Goal: Task Accomplishment & Management: Use online tool/utility

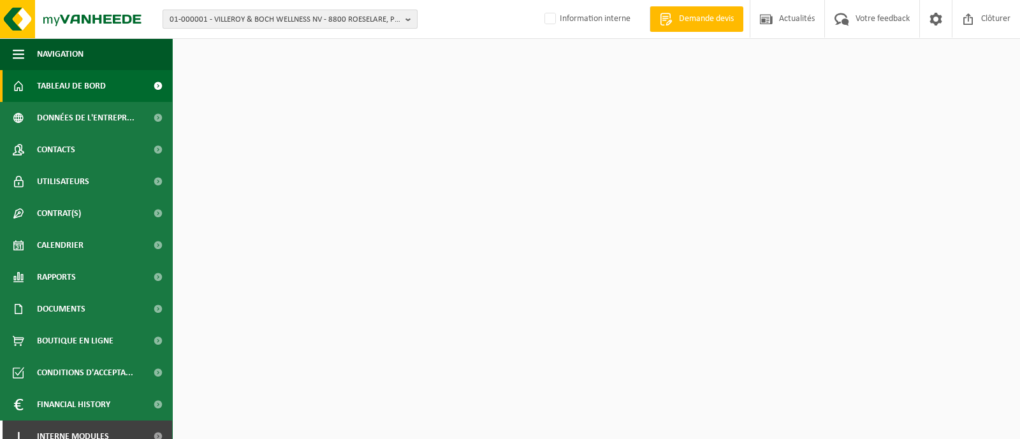
click at [230, 20] on span "01-000001 - VILLEROY & BOCH WELLNESS NV - 8800 ROESELARE, POPULIERSTRAAT 1" at bounding box center [285, 19] width 231 height 19
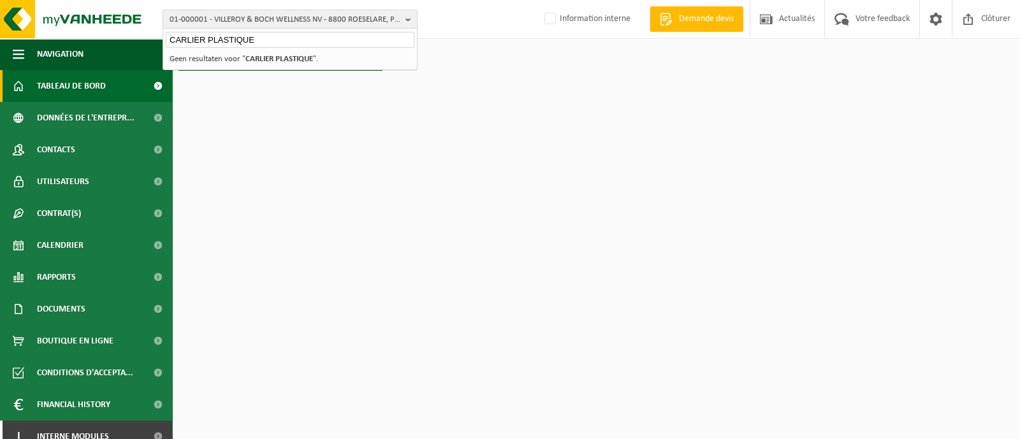
type input "CARLIER PLASTIQUE"
click at [272, 63] on strong "CARLIER PLASTIQUE" at bounding box center [280, 59] width 68 height 8
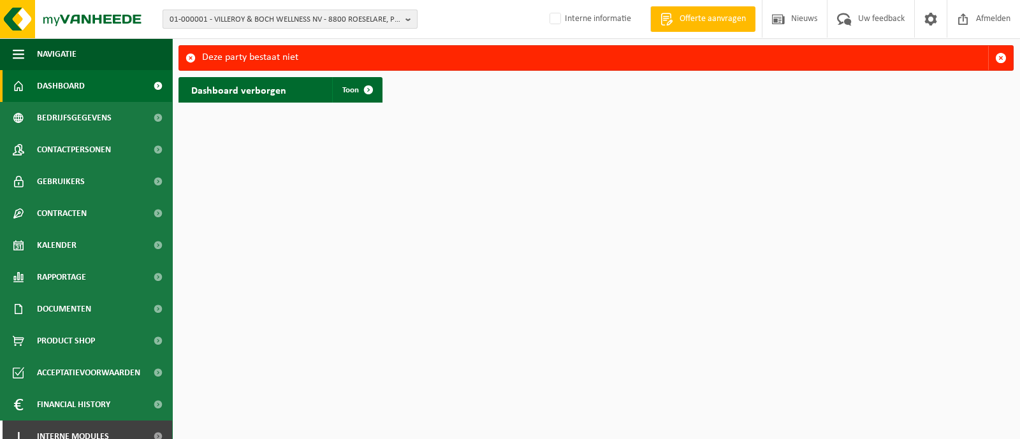
click at [254, 14] on span "01-000001 - VILLEROY & BOCH WELLNESS NV - 8800 ROESELARE, POPULIERSTRAAT 1" at bounding box center [285, 19] width 231 height 19
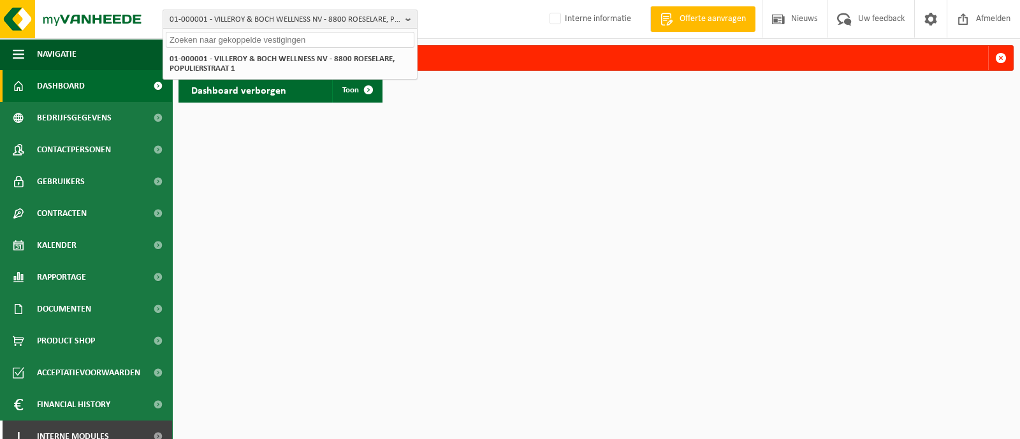
click at [248, 36] on input "text" at bounding box center [290, 40] width 249 height 16
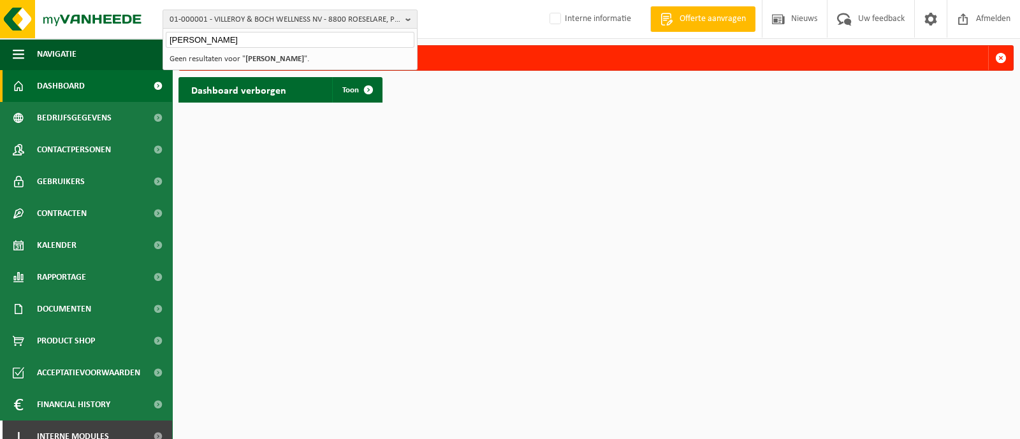
type input "CARLIER CALONNE"
drag, startPoint x: 256, startPoint y: 42, endPoint x: 164, endPoint y: 40, distance: 92.5
click at [161, 41] on div "01-000001 - VILLEROY & BOCH WELLNESS NV - 8800 ROESELARE, POPULIERSTRAAT 1 CARL…" at bounding box center [510, 54] width 1020 height 109
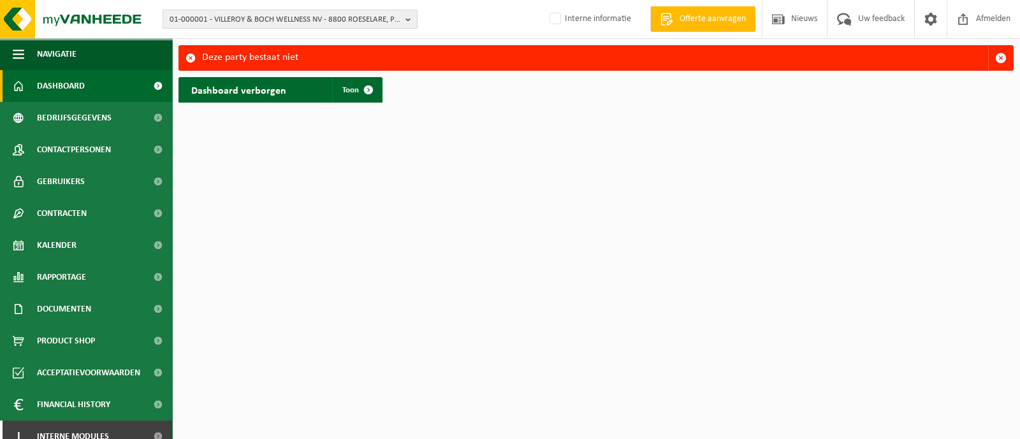
click at [310, 10] on span "01-000001 - VILLEROY & BOCH WELLNESS NV - 8800 ROESELARE, POPULIERSTRAAT 1" at bounding box center [285, 19] width 231 height 19
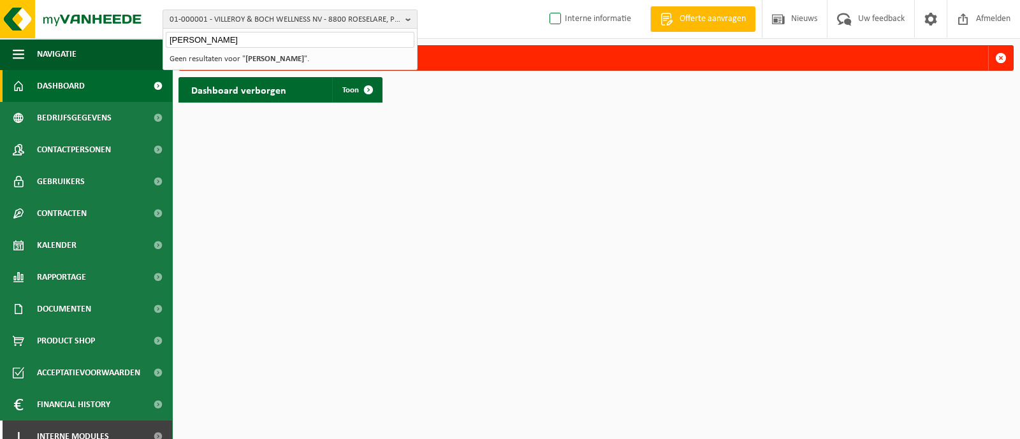
type input "CARLIER"
click at [552, 16] on label "Interne informatie" at bounding box center [589, 19] width 84 height 19
click at [545, 0] on input "Interne informatie" at bounding box center [545, -1] width 1 height 1
checkbox input "true"
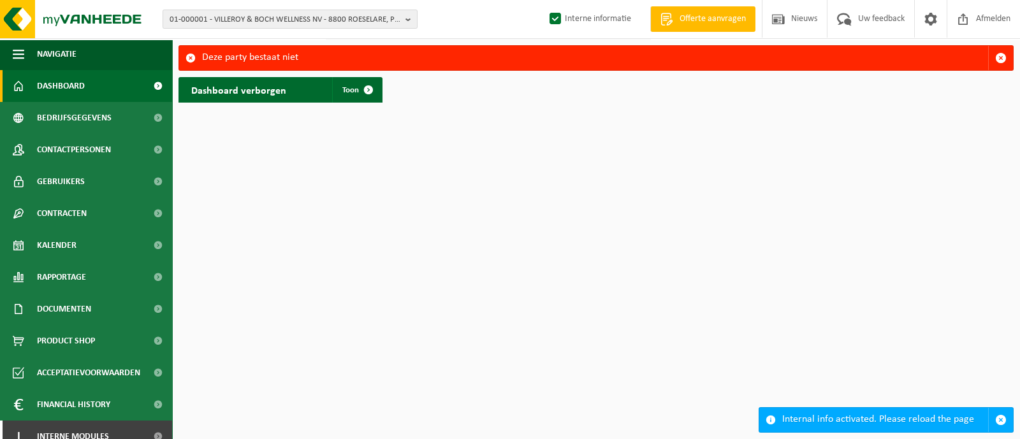
click at [459, 156] on html "01-000001 - VILLEROY & BOCH WELLNESS NV - 8800 ROESELARE, POPULIERSTRAAT 1 01-0…" at bounding box center [510, 219] width 1020 height 439
click at [252, 24] on span "01-000001 - VILLEROY & BOCH WELLNESS NV - 8800 ROESELARE, POPULIERSTRAAT 1" at bounding box center [285, 19] width 231 height 19
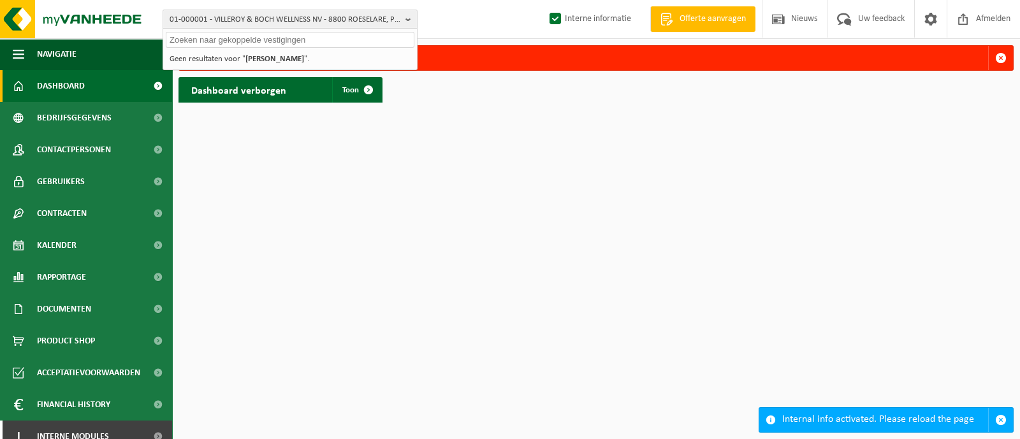
click at [255, 39] on input "text" at bounding box center [290, 40] width 249 height 16
type input "c"
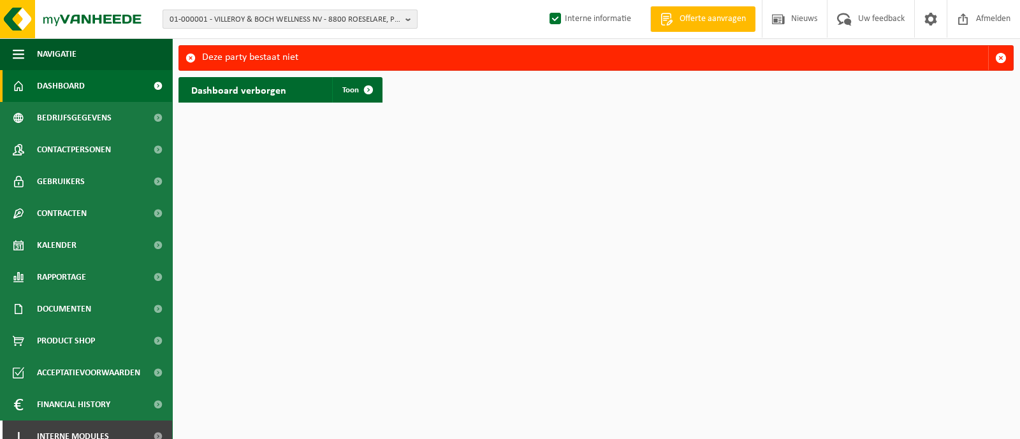
click at [259, 20] on span "01-000001 - VILLEROY & BOCH WELLNESS NV - 8800 ROESELARE, POPULIERSTRAAT 1" at bounding box center [285, 19] width 231 height 19
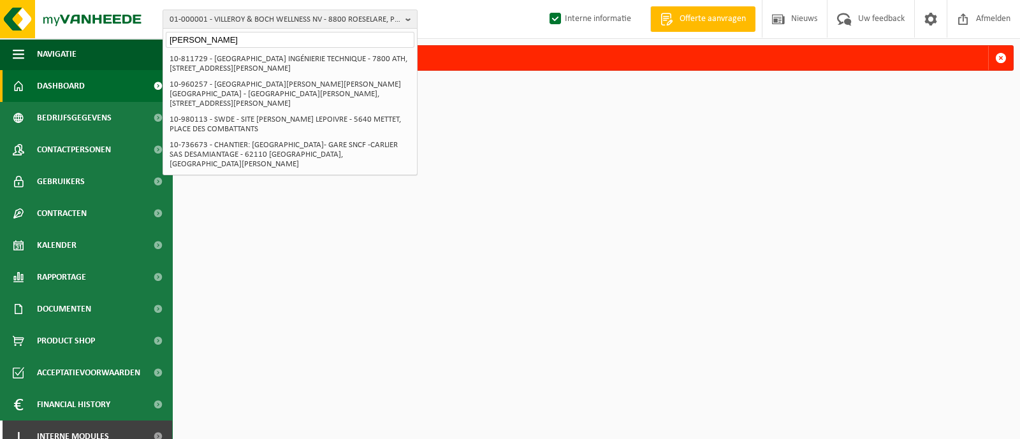
drag, startPoint x: 237, startPoint y: 38, endPoint x: 195, endPoint y: 40, distance: 42.1
click at [195, 40] on input "carlier plast" at bounding box center [290, 40] width 249 height 16
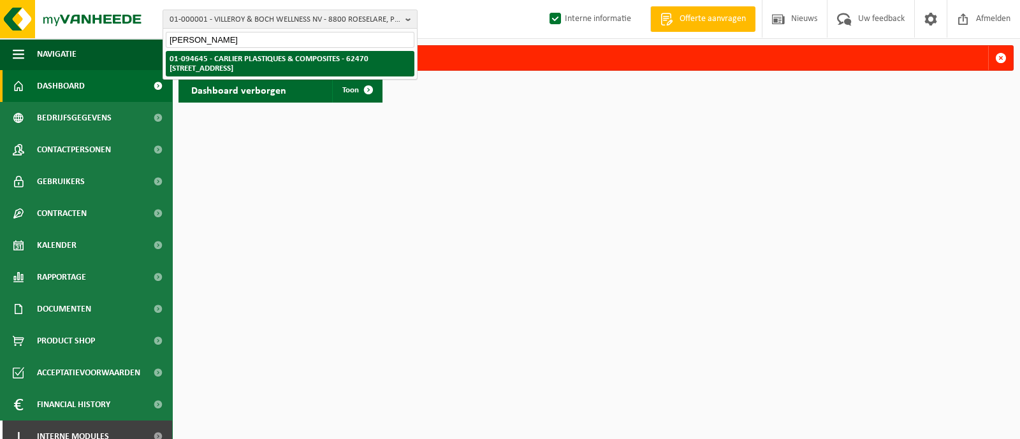
type input "carlier calonn"
click at [265, 64] on strong "01-094645 - CARLIER PLASTIQUES & COMPOSITES - 62470 [STREET_ADDRESS]" at bounding box center [269, 64] width 199 height 18
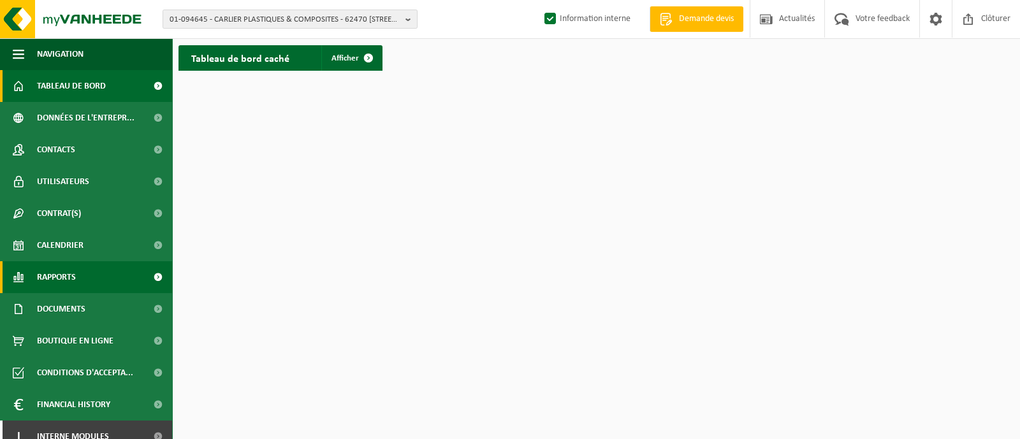
click at [57, 277] on span "Rapports" at bounding box center [56, 277] width 39 height 32
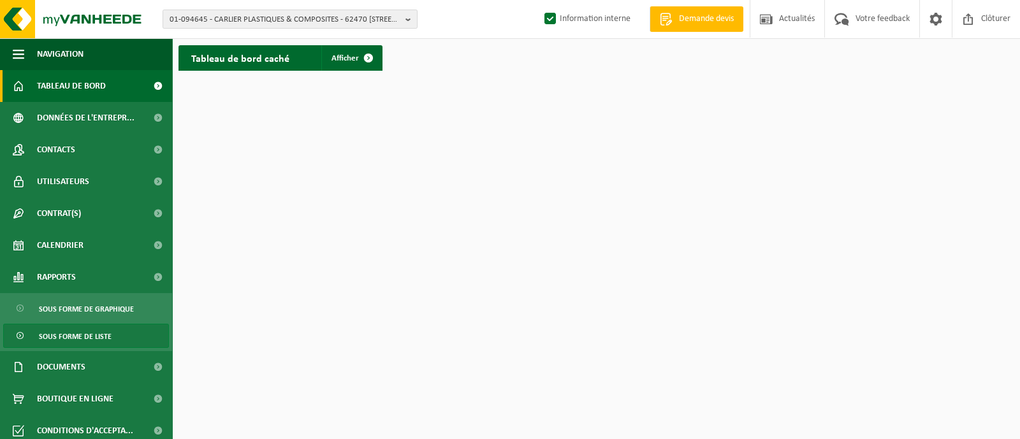
click at [57, 337] on span "Sous forme de liste" at bounding box center [75, 337] width 73 height 24
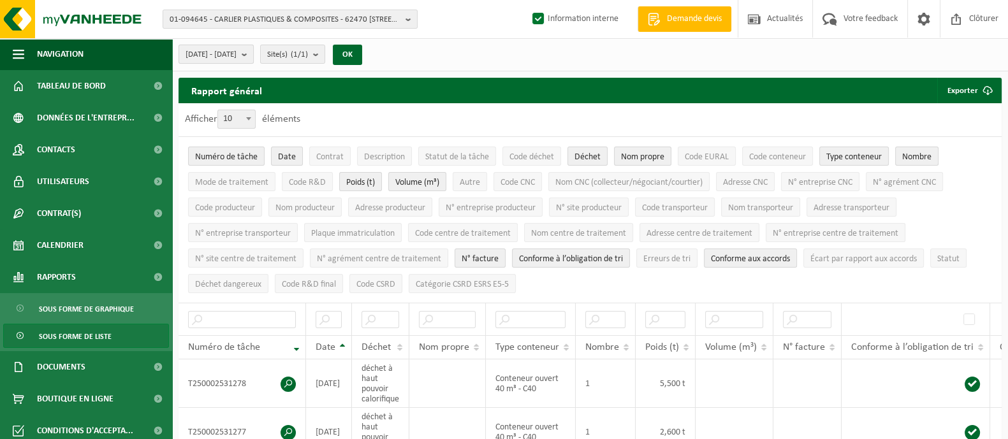
click at [253, 51] on b "submit" at bounding box center [247, 54] width 11 height 18
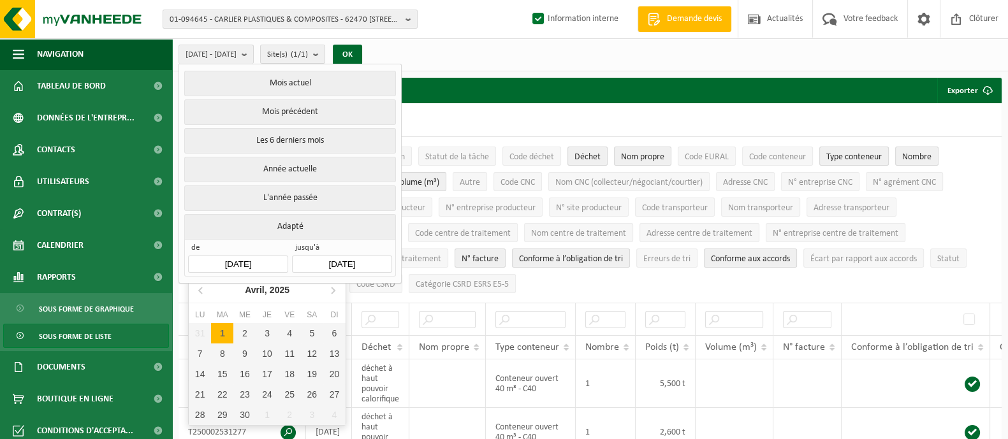
click at [235, 265] on input "[DATE]" at bounding box center [237, 264] width 99 height 17
click at [269, 284] on div "Avril, 2025" at bounding box center [267, 290] width 55 height 20
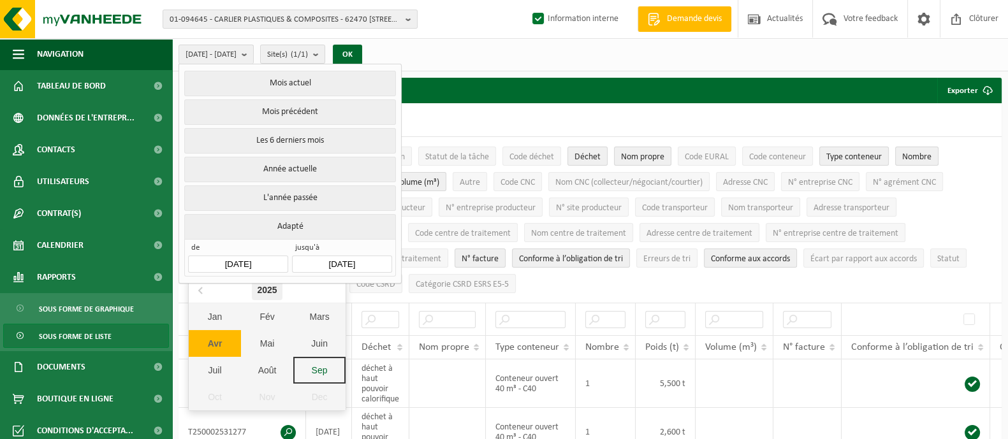
click at [268, 289] on div "2025" at bounding box center [267, 290] width 30 height 20
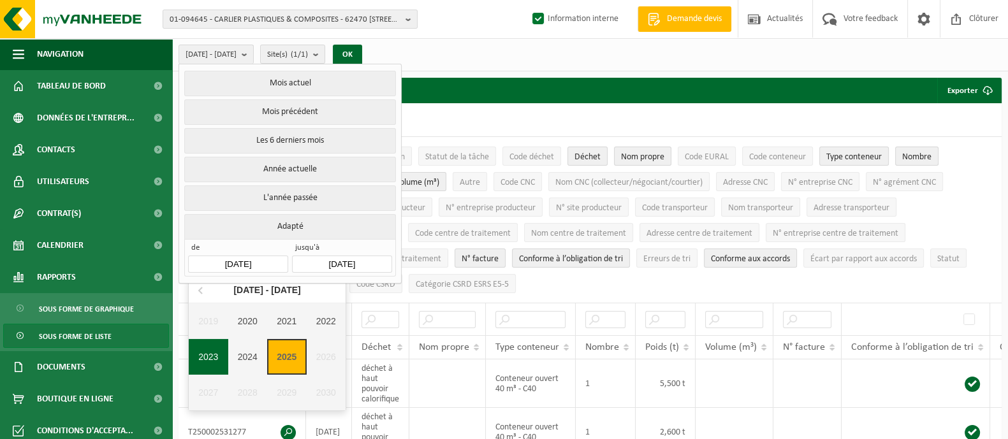
click at [213, 352] on div "2023" at bounding box center [209, 357] width 40 height 36
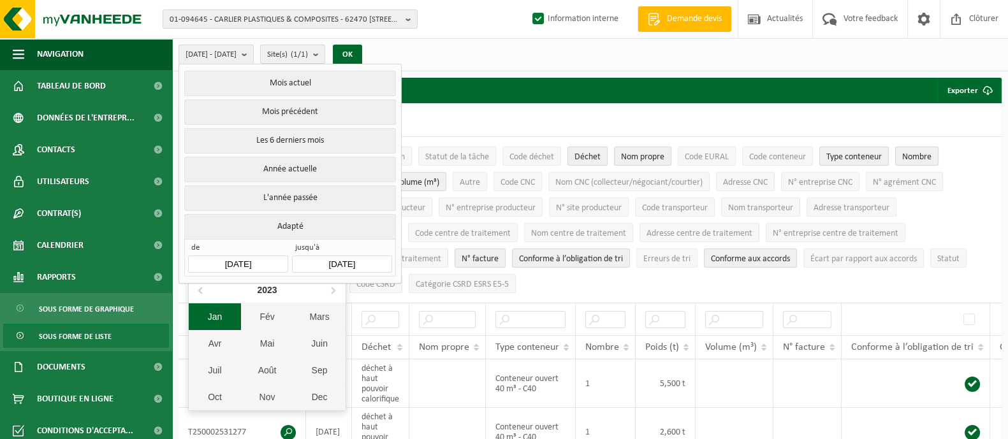
click at [224, 320] on div "Jan" at bounding box center [215, 317] width 52 height 27
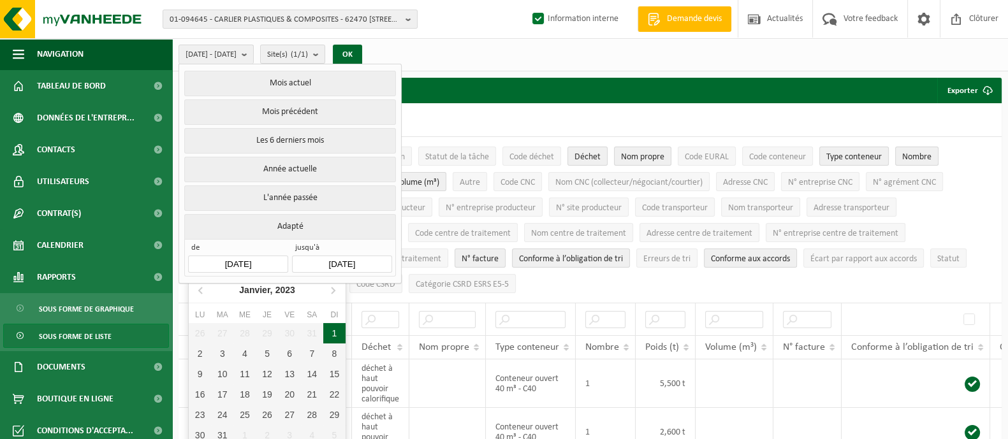
click at [333, 337] on div "1" at bounding box center [334, 333] width 22 height 20
type input "[DATE]"
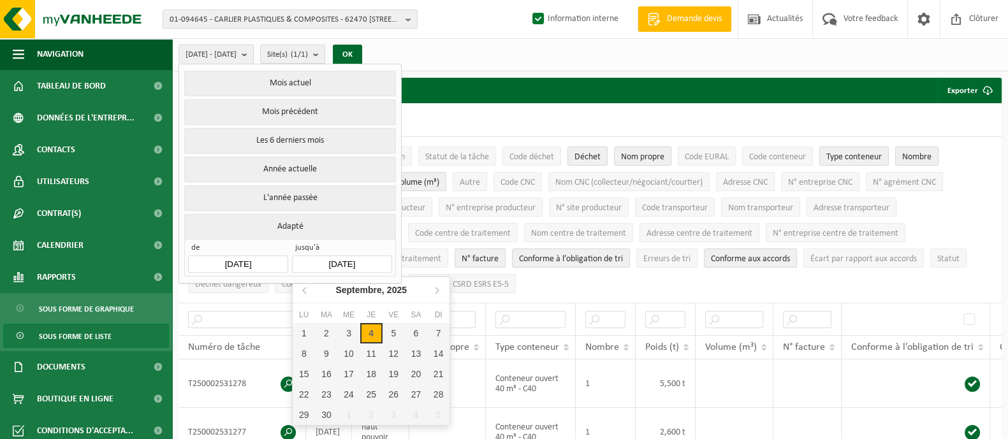
click at [339, 256] on input "[DATE]" at bounding box center [341, 264] width 99 height 17
click at [394, 295] on icon "2025" at bounding box center [397, 290] width 20 height 9
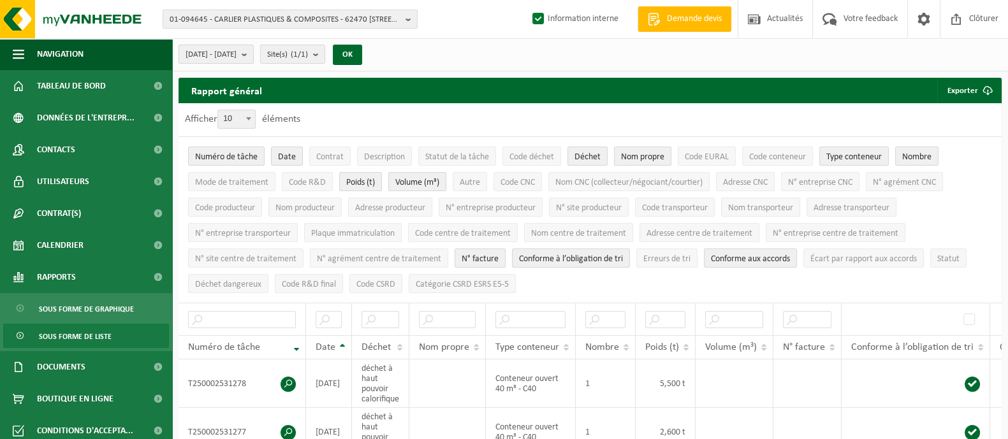
click at [236, 58] on span "[DATE] - [DATE]" at bounding box center [211, 54] width 51 height 19
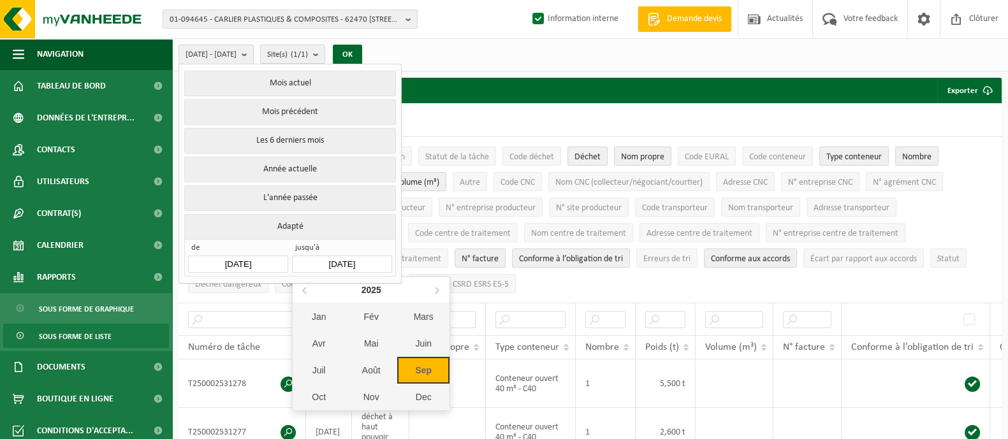
click at [322, 262] on input "[DATE]" at bounding box center [341, 264] width 99 height 17
click at [306, 292] on icon at bounding box center [305, 290] width 20 height 20
click at [365, 295] on div "2023" at bounding box center [372, 290] width 30 height 20
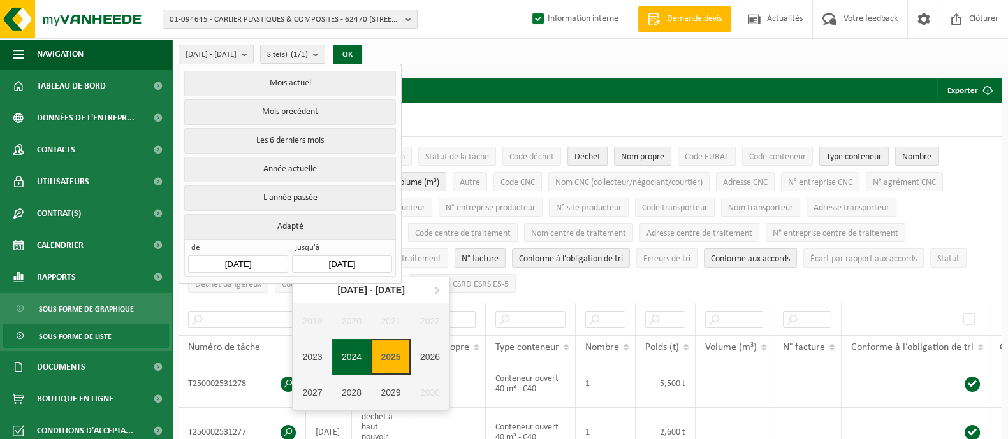
click at [360, 357] on div "2024" at bounding box center [352, 357] width 40 height 36
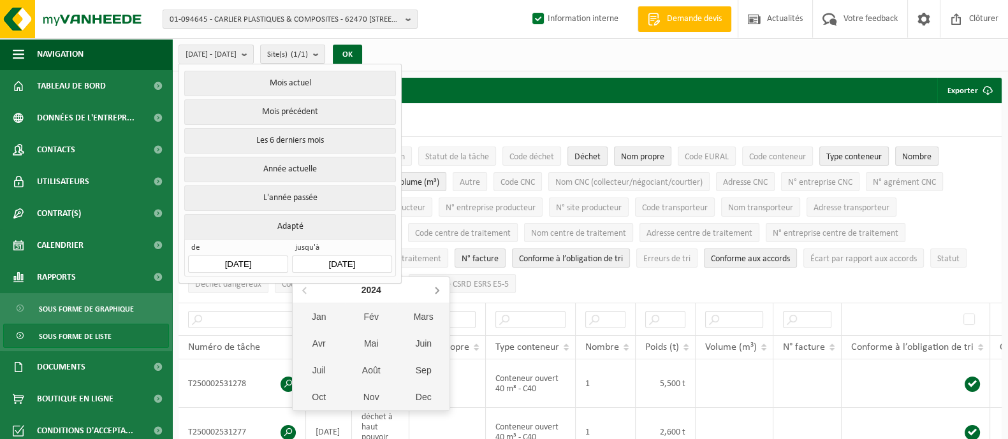
click at [437, 294] on icon at bounding box center [437, 290] width 20 height 20
click at [308, 291] on icon at bounding box center [305, 290] width 20 height 20
click at [307, 291] on icon at bounding box center [305, 290] width 20 height 20
click at [416, 393] on div "Dec" at bounding box center [423, 397] width 52 height 27
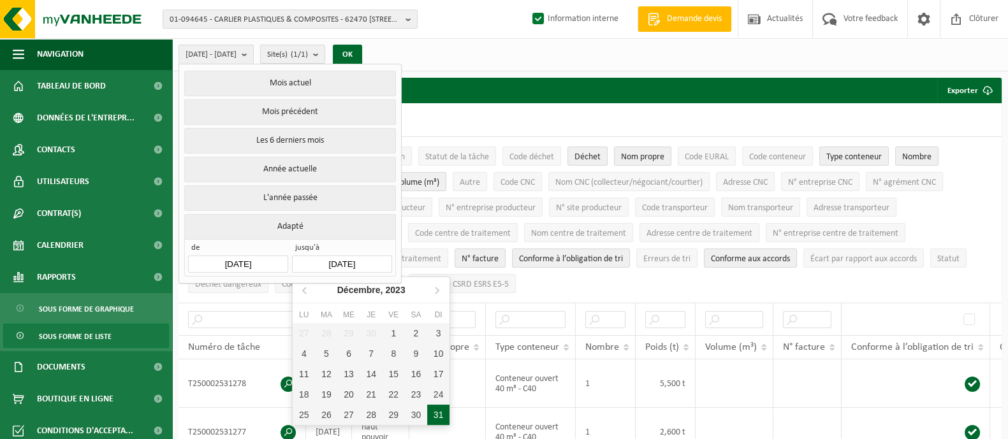
click at [431, 406] on div "31" at bounding box center [438, 415] width 22 height 20
type input "[DATE]"
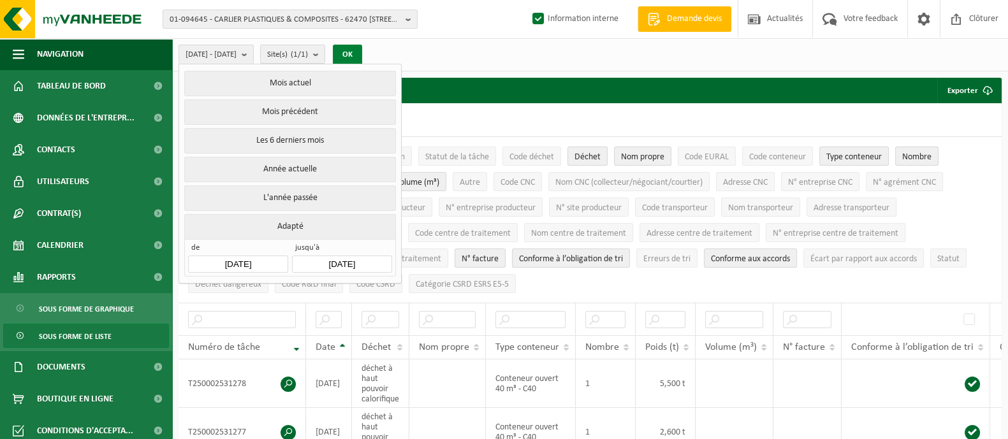
click at [362, 55] on button "OK" at bounding box center [347, 55] width 29 height 20
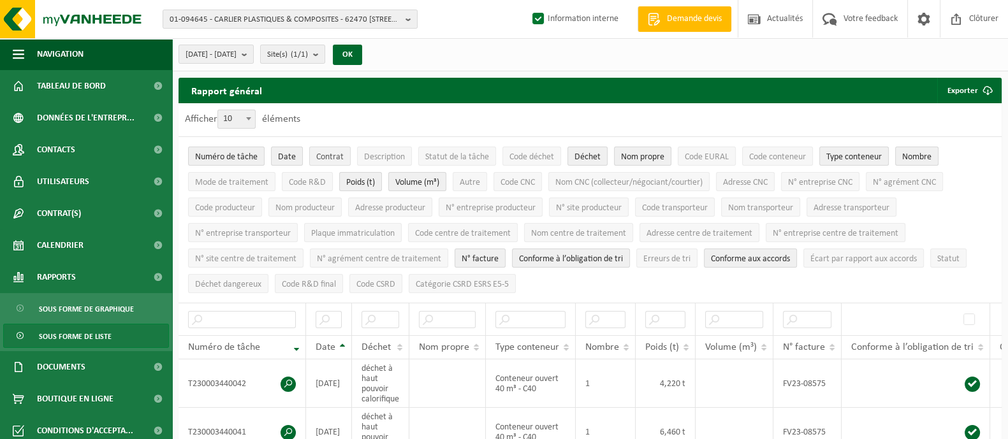
click at [330, 156] on span "Contrat" at bounding box center [329, 157] width 27 height 10
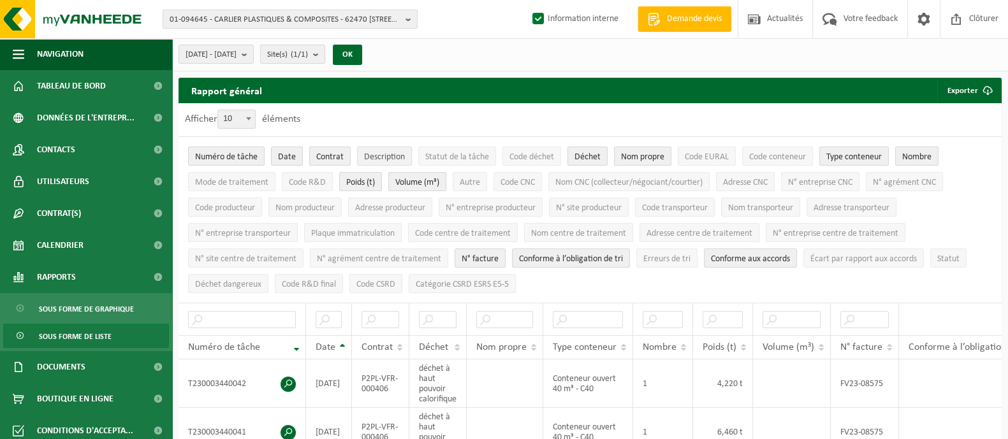
click at [392, 154] on span "Description" at bounding box center [384, 157] width 41 height 10
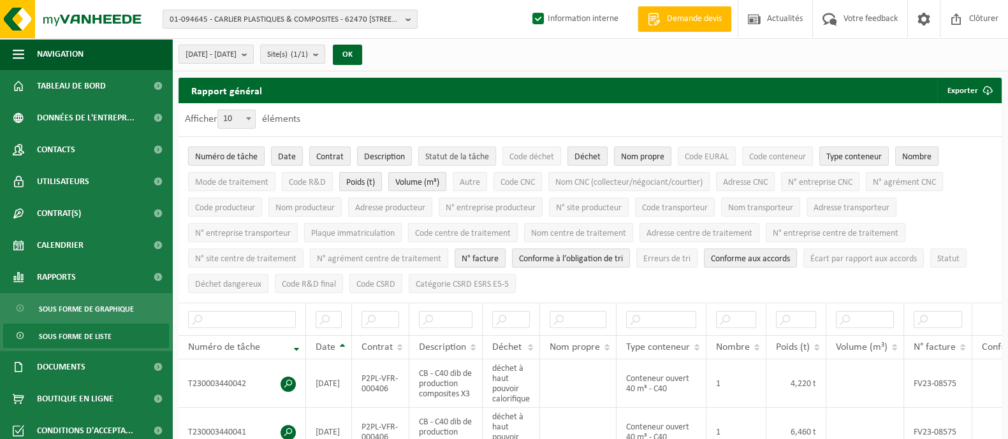
click at [433, 152] on span "Statut de la tâche" at bounding box center [457, 157] width 64 height 10
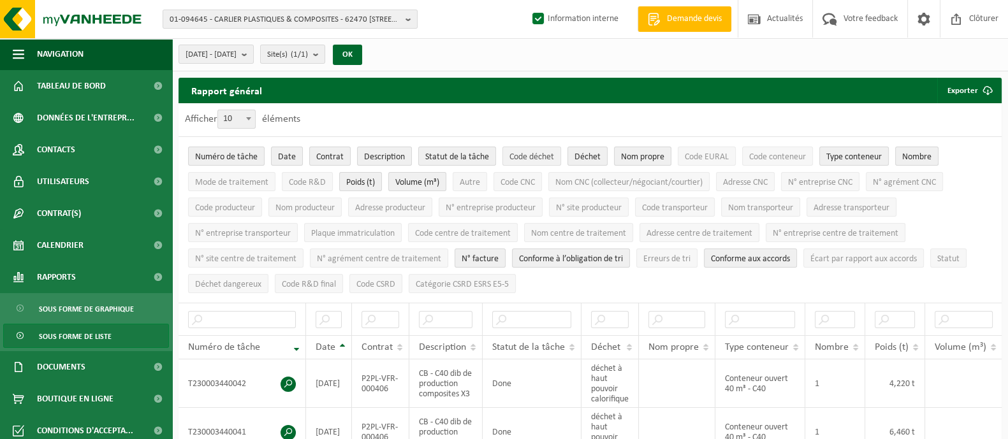
click at [514, 152] on span "Code déchet" at bounding box center [532, 157] width 45 height 10
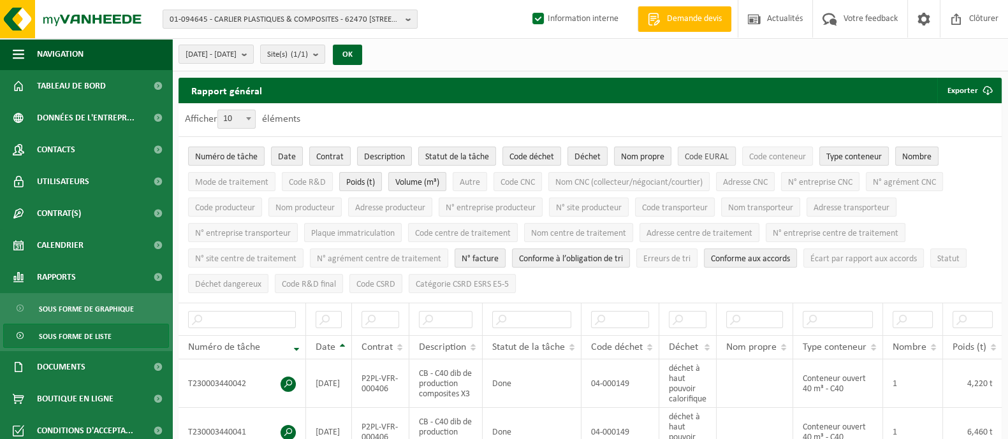
click at [711, 161] on span "Code EURAL" at bounding box center [707, 157] width 44 height 10
drag, startPoint x: 781, startPoint y: 155, endPoint x: 820, endPoint y: 170, distance: 41.2
click at [781, 154] on span "Code conteneur" at bounding box center [777, 157] width 57 height 10
click at [910, 195] on ul "Numéro [PERSON_NAME] Date Contrat Description Statut de [PERSON_NAME] Code déch…" at bounding box center [590, 220] width 823 height 166
click at [913, 186] on span "N° agrément CNC" at bounding box center [904, 183] width 63 height 10
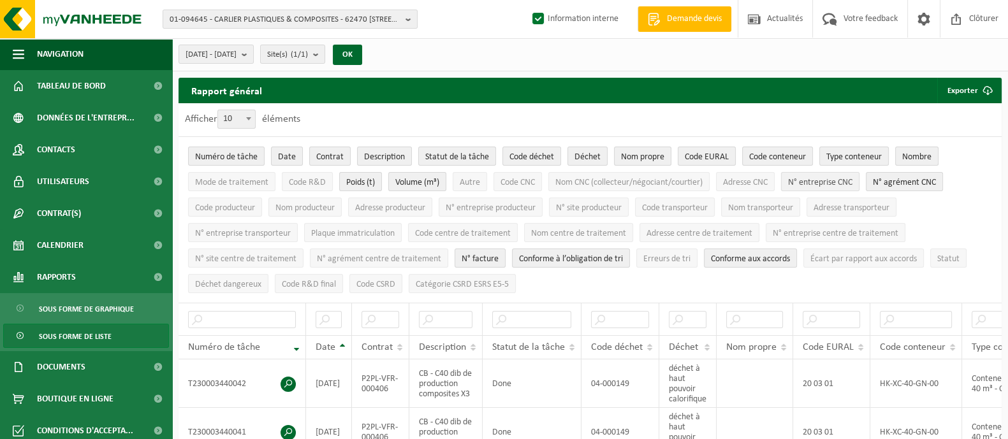
click at [840, 186] on span "N° entreprise CNC" at bounding box center [820, 183] width 64 height 10
click at [761, 186] on span "Adresse CNC" at bounding box center [745, 183] width 45 height 10
click at [633, 178] on span "Nom CNC (collecteur/négociant/courtier)" at bounding box center [629, 183] width 147 height 10
click at [520, 179] on span "Code CNC" at bounding box center [518, 183] width 34 height 10
click at [463, 180] on span "Autre" at bounding box center [470, 183] width 20 height 10
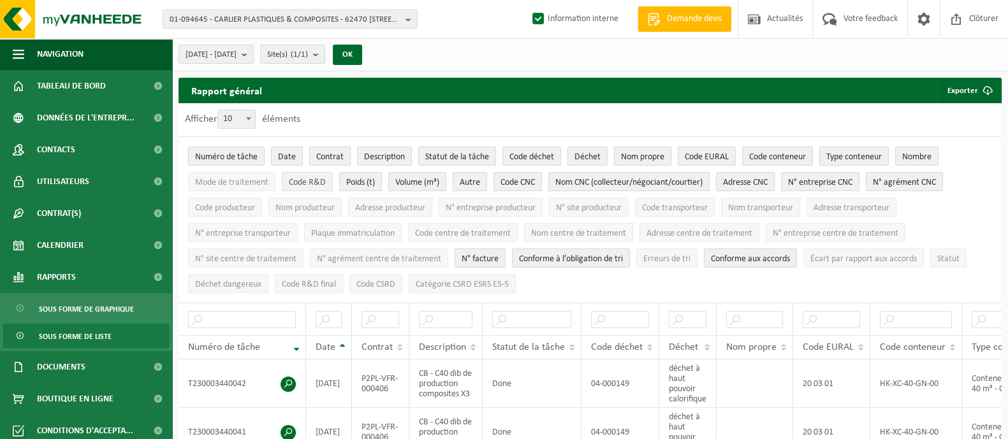
drag, startPoint x: 306, startPoint y: 173, endPoint x: 300, endPoint y: 172, distance: 6.4
click at [306, 172] on button "Code R&D" at bounding box center [307, 181] width 51 height 19
click at [236, 178] on span "Mode de traitement" at bounding box center [231, 183] width 73 height 10
click at [227, 203] on span "Code producteur" at bounding box center [225, 208] width 60 height 10
click at [285, 205] on span "Nom producteur" at bounding box center [305, 208] width 59 height 10
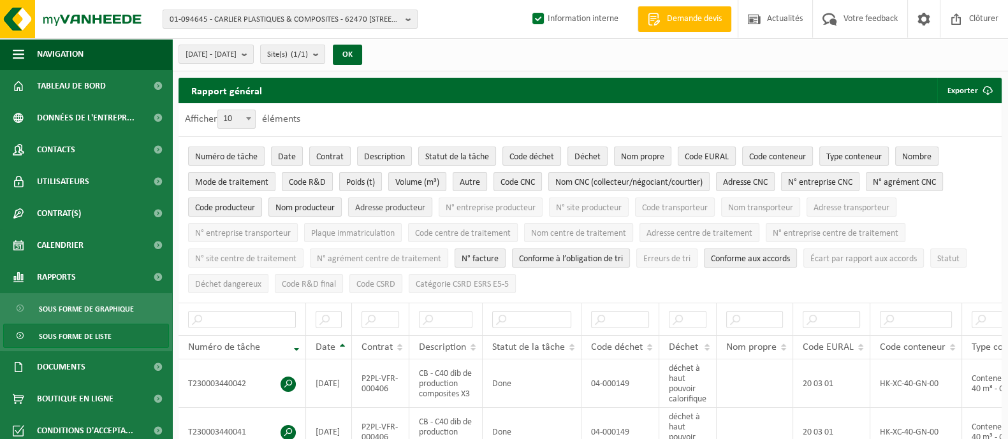
click at [376, 203] on span "Adresse producteur" at bounding box center [390, 208] width 70 height 10
click at [476, 203] on span "N° entreprise producteur" at bounding box center [491, 208] width 90 height 10
click at [603, 210] on span "N° site producteur" at bounding box center [589, 208] width 66 height 10
click at [668, 210] on span "Code transporteur" at bounding box center [675, 208] width 66 height 10
click at [761, 209] on span "Nom transporteur" at bounding box center [760, 208] width 65 height 10
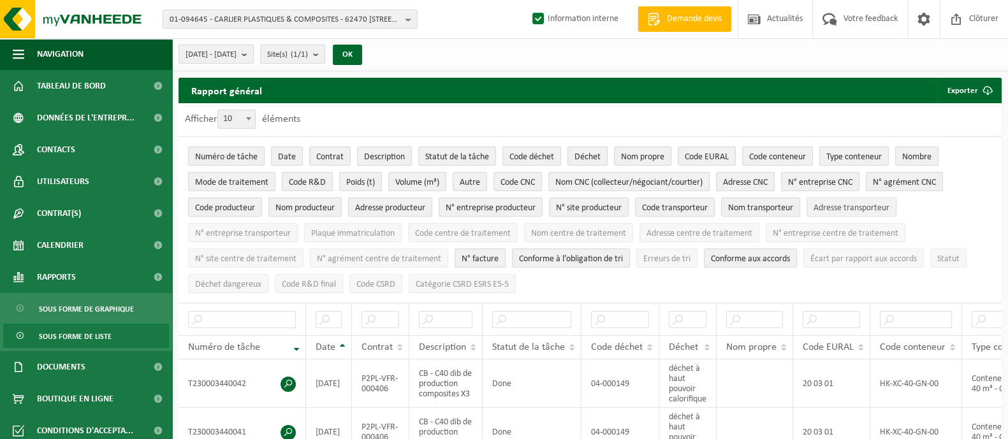
click at [840, 205] on span "Adresse transporteur" at bounding box center [852, 208] width 76 height 10
click at [840, 223] on button "N° entreprise centre de traitement" at bounding box center [836, 232] width 140 height 19
click at [836, 254] on span "Écart par rapport aux accords" at bounding box center [864, 259] width 107 height 10
click at [933, 253] on button "Statut" at bounding box center [949, 258] width 36 height 19
click at [663, 225] on button "Adresse centre de traitement" at bounding box center [700, 232] width 120 height 19
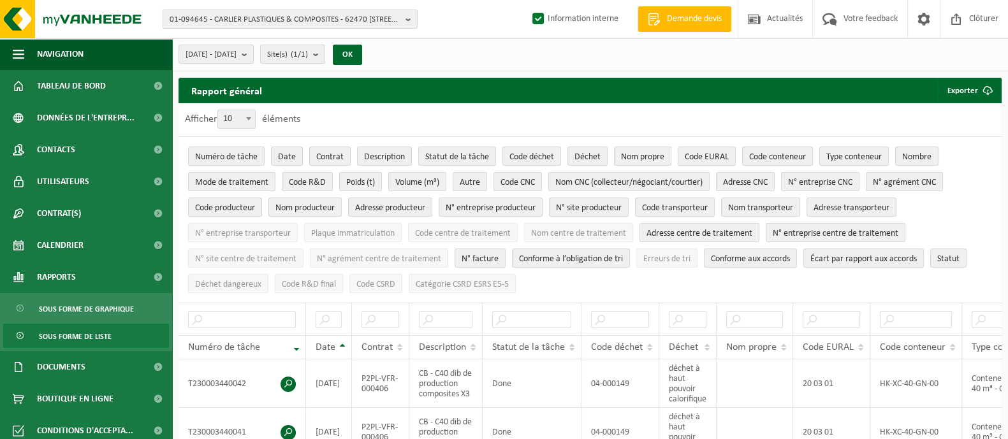
click at [583, 220] on li "Nom centre de traitement" at bounding box center [578, 233] width 115 height 26
click at [513, 220] on li "Code centre de traitement" at bounding box center [463, 233] width 116 height 26
click at [483, 225] on button "Code centre de traitement" at bounding box center [463, 232] width 110 height 19
click at [580, 225] on button "Nom centre de traitement" at bounding box center [578, 232] width 109 height 19
click at [371, 234] on span "Plaque immatriculation" at bounding box center [353, 234] width 84 height 10
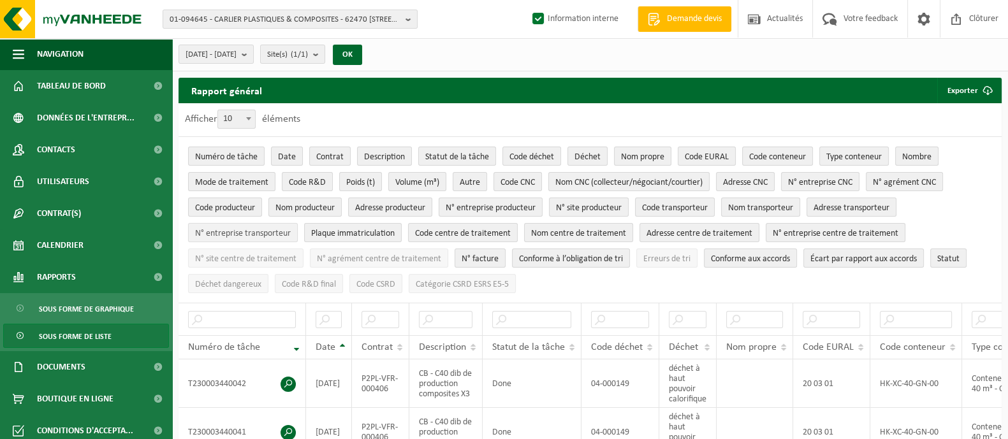
click at [251, 232] on span "N° entreprise transporteur" at bounding box center [243, 234] width 96 height 10
click at [247, 240] on li "N° entreprise transporteur" at bounding box center [243, 233] width 116 height 26
click at [240, 257] on span "N° site centre de traitement" at bounding box center [245, 259] width 101 height 10
click at [370, 255] on span "N° agrément centre de traitement" at bounding box center [379, 259] width 124 height 10
click at [228, 280] on span "Déchet dangereux" at bounding box center [228, 285] width 66 height 10
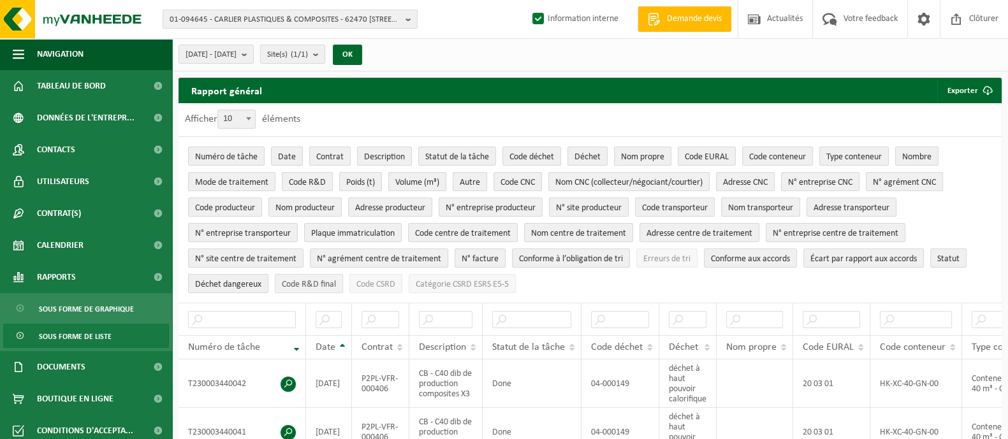
click at [330, 280] on span "Code R&D final" at bounding box center [309, 285] width 54 height 10
click at [372, 282] on span "Code CSRD" at bounding box center [376, 285] width 39 height 10
click at [475, 280] on span "Catégorie CSRD ESRS E5-5" at bounding box center [462, 285] width 93 height 10
click at [659, 255] on span "Erreurs de tri" at bounding box center [667, 259] width 47 height 10
click at [955, 91] on button "Exporter" at bounding box center [969, 91] width 63 height 26
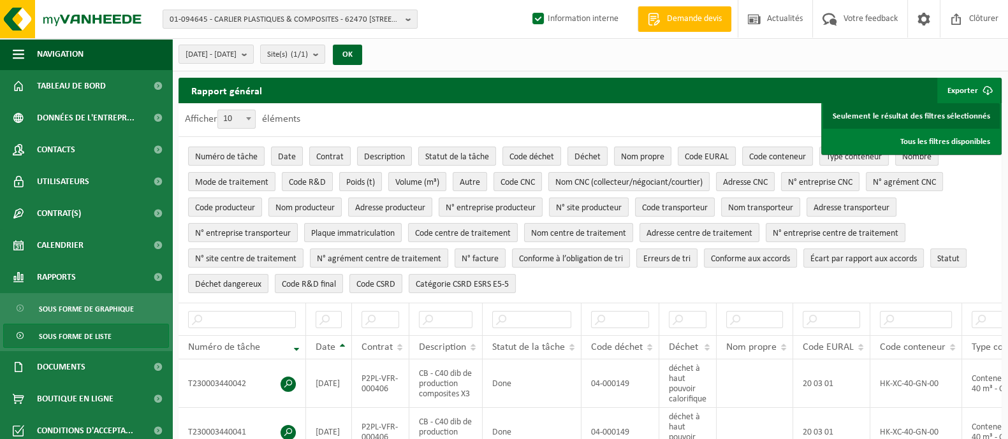
click at [939, 115] on link "Seulement le résultat des filtres sélectionnés" at bounding box center [911, 116] width 177 height 26
